Goal: Check status

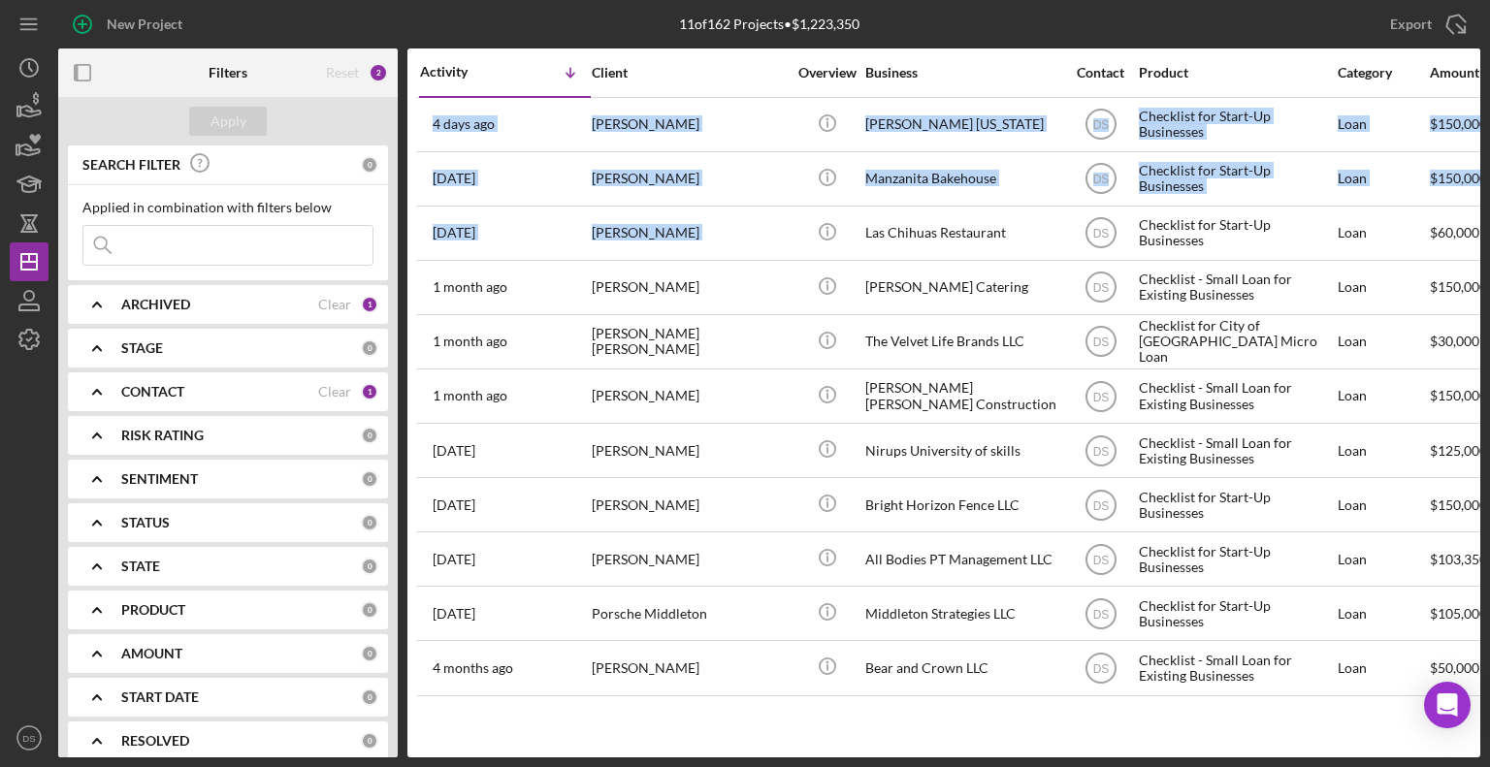
drag, startPoint x: 793, startPoint y: 230, endPoint x: 905, endPoint y: 813, distance: 593.8
click at [905, 766] on html "New Project 11 of 162 Projects • $1,223,350 Export Icon/Export Filters Reset 2 …" at bounding box center [745, 383] width 1490 height 767
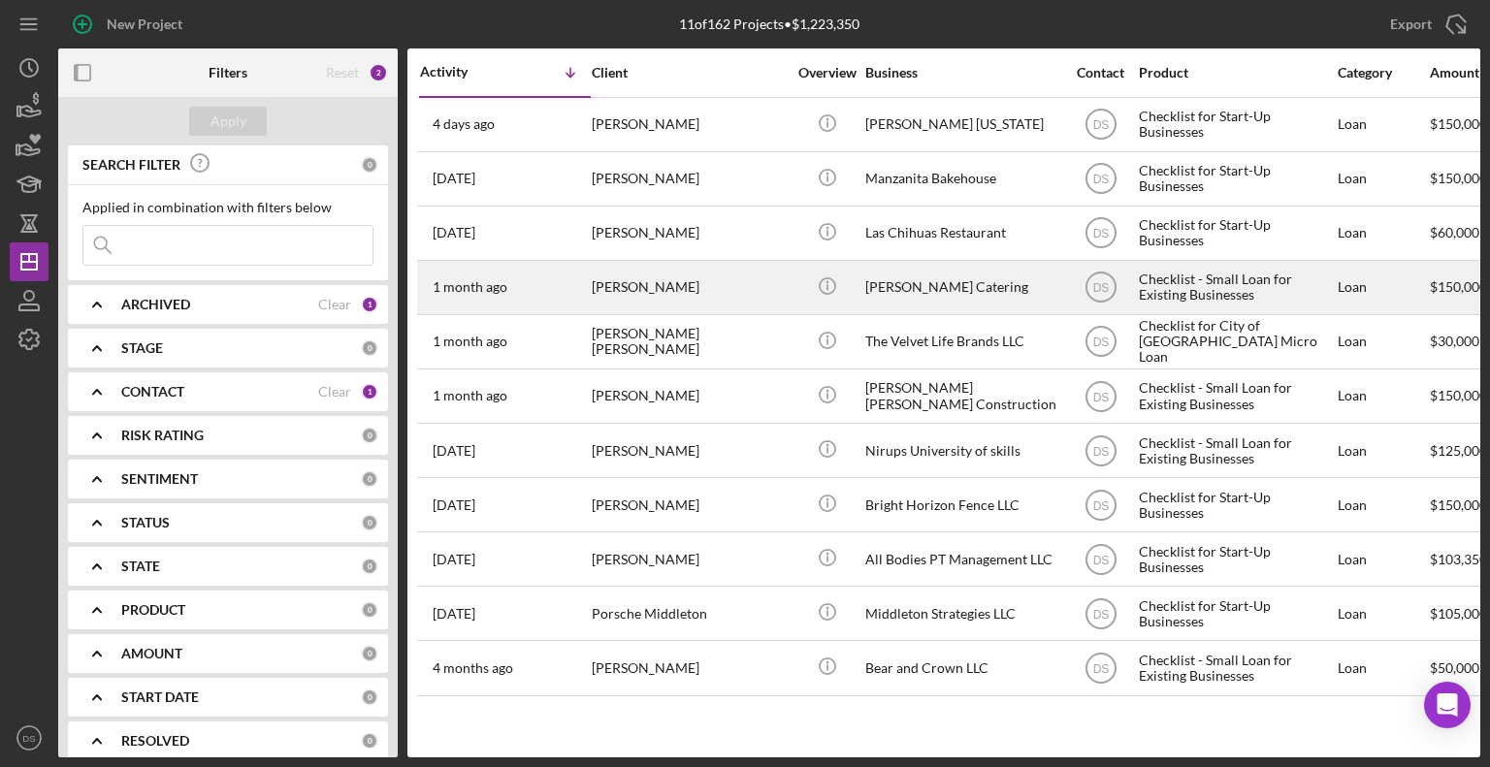
click at [869, 292] on div "[PERSON_NAME] Catering" at bounding box center [962, 287] width 194 height 51
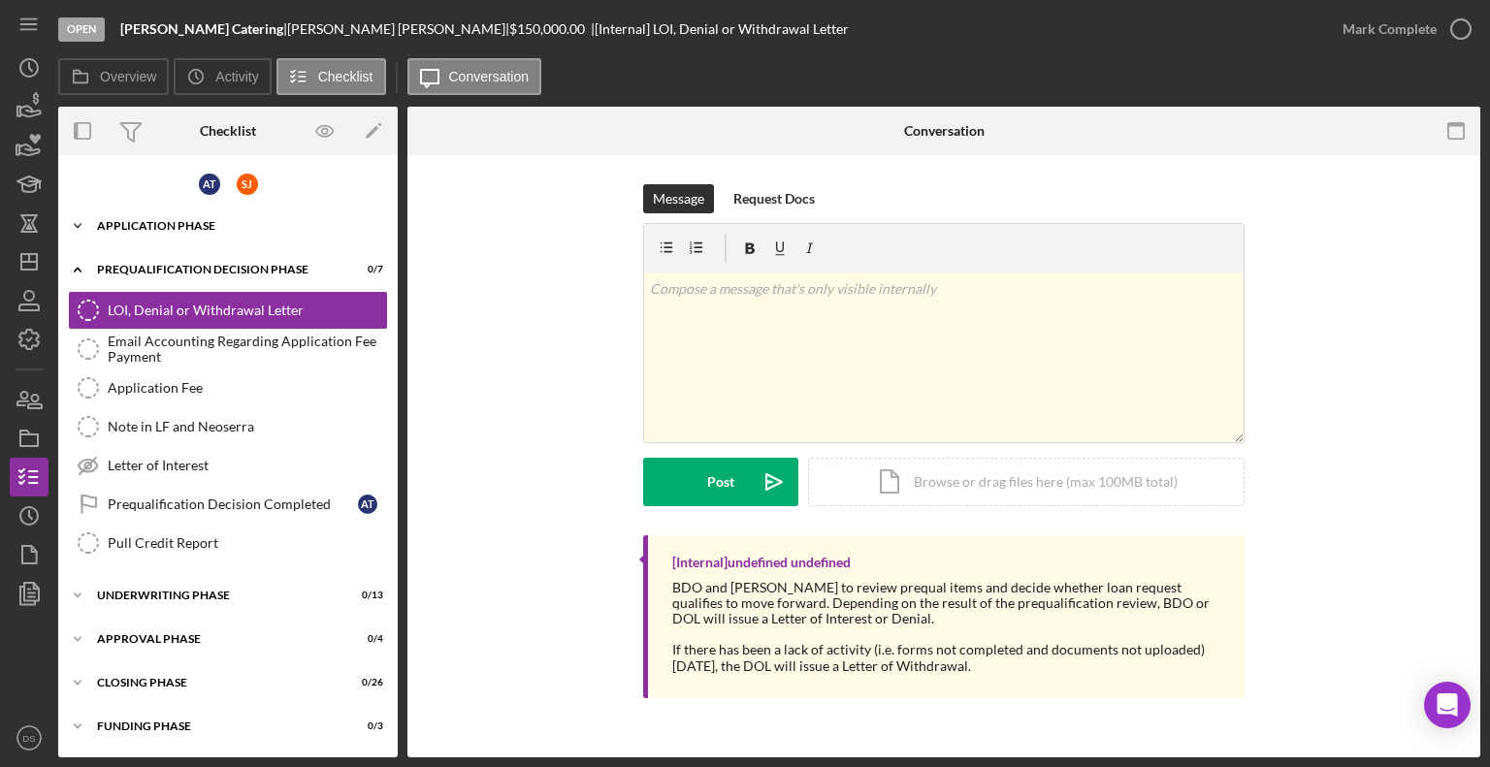
click at [229, 220] on div "Application Phase" at bounding box center [235, 226] width 276 height 12
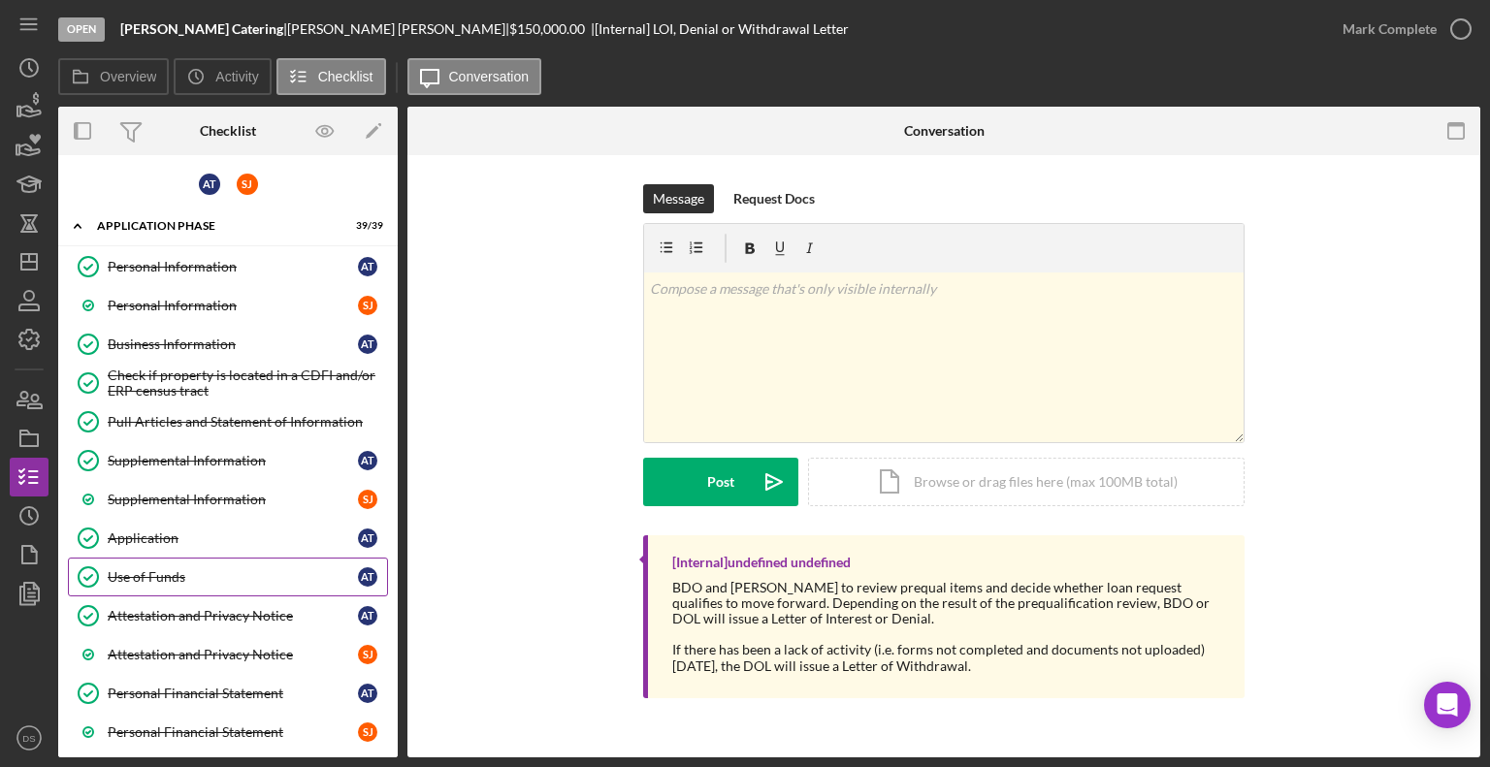
click at [209, 569] on div "Use of Funds" at bounding box center [233, 577] width 250 height 16
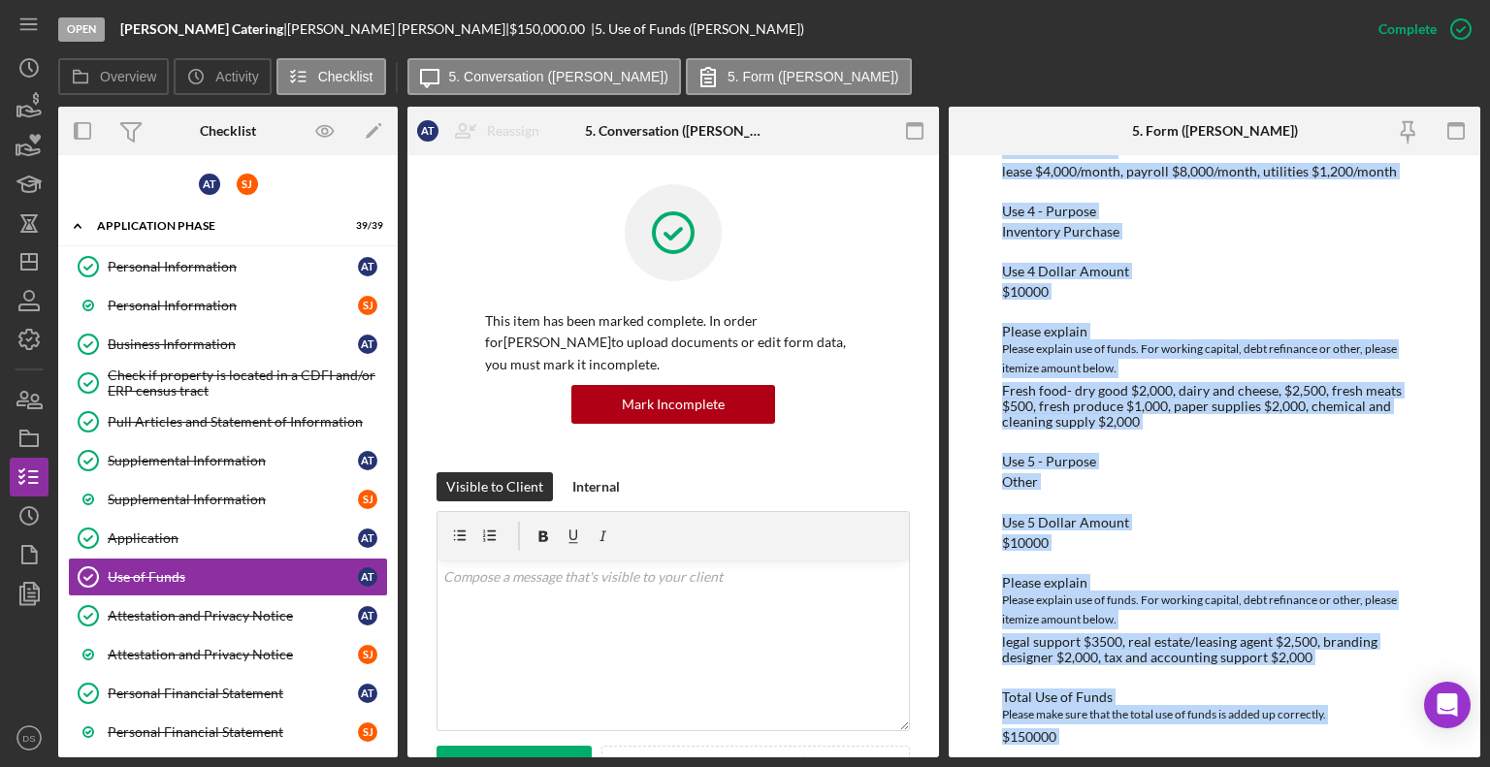
scroll to position [1318, 0]
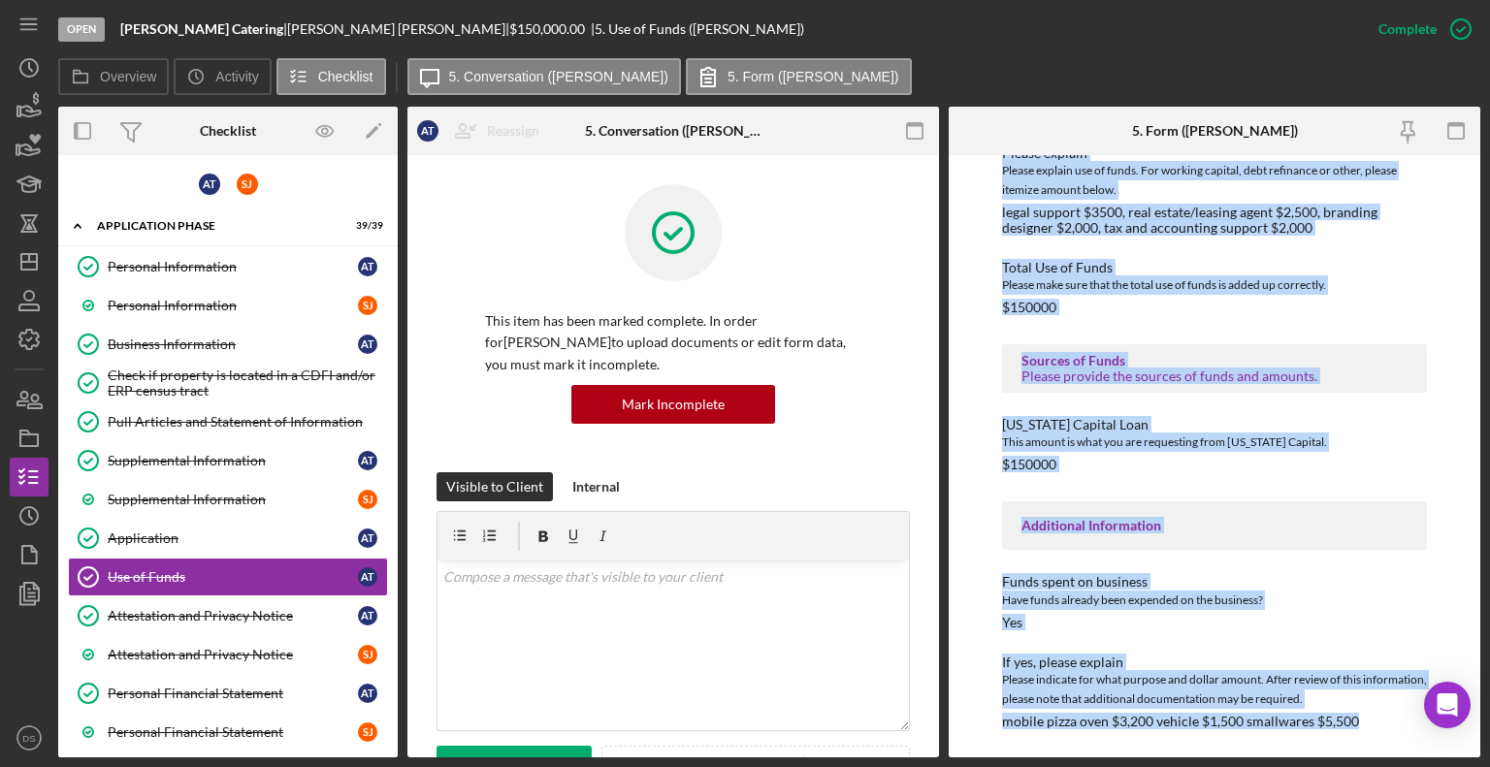
drag, startPoint x: 1008, startPoint y: 252, endPoint x: 1382, endPoint y: 748, distance: 620.7
copy div "Use of Funds Please identify the use of funds and the amount for each use. In t…"
